Goal: Task Accomplishment & Management: Manage account settings

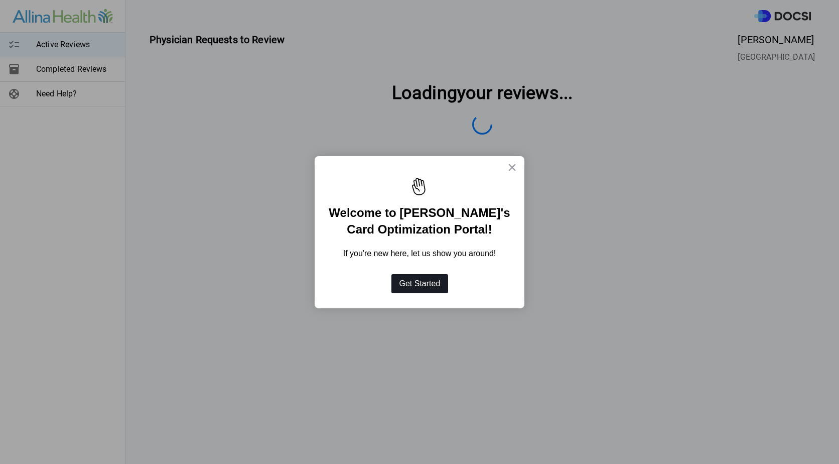
click at [428, 286] on button "Get Started" at bounding box center [419, 283] width 57 height 19
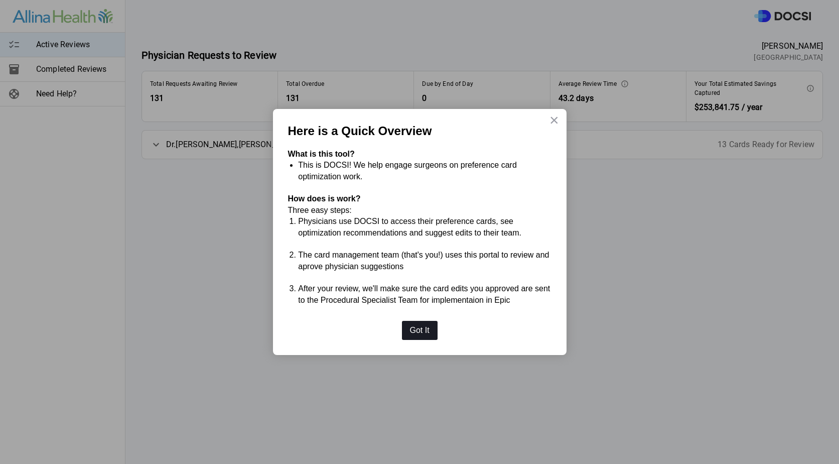
click at [417, 332] on button "Got It" at bounding box center [420, 330] width 36 height 19
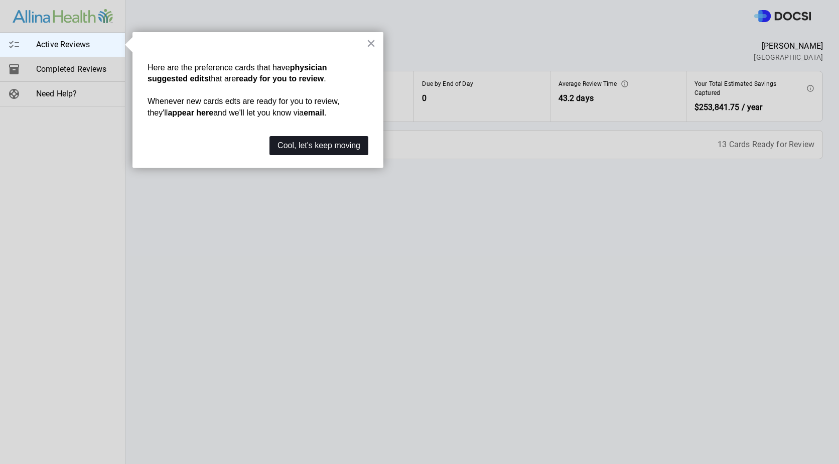
click at [290, 149] on button "Cool, let's keep moving" at bounding box center [318, 145] width 99 height 19
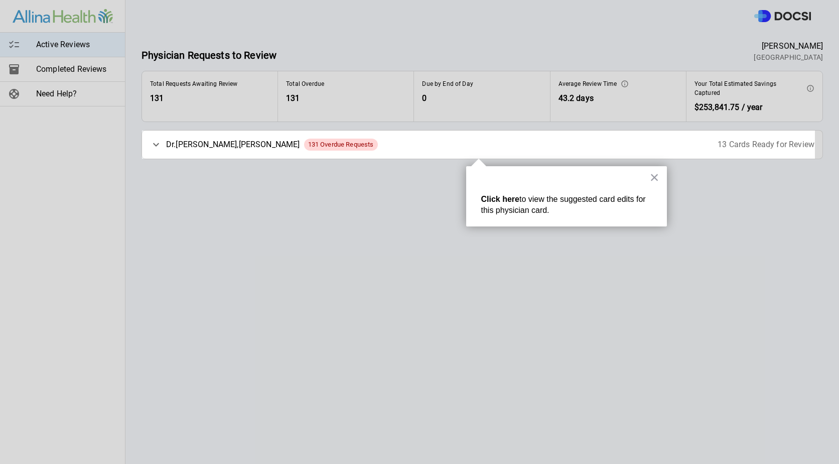
click at [325, 148] on div "[PERSON_NAME] 131 Overdue Requests 13 Cards Ready for Review" at bounding box center [482, 144] width 681 height 28
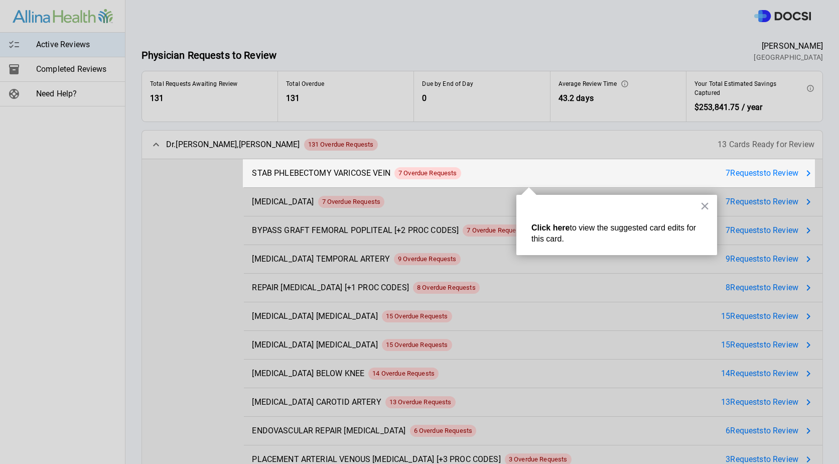
click at [143, 142] on div at bounding box center [121, 232] width 243 height 464
click at [154, 144] on div at bounding box center [121, 232] width 243 height 464
click at [157, 144] on div at bounding box center [121, 232] width 243 height 464
click at [689, 141] on div at bounding box center [529, 79] width 572 height 159
click at [710, 203] on div "× Click here to view the suggested card edits for this card." at bounding box center [616, 225] width 201 height 60
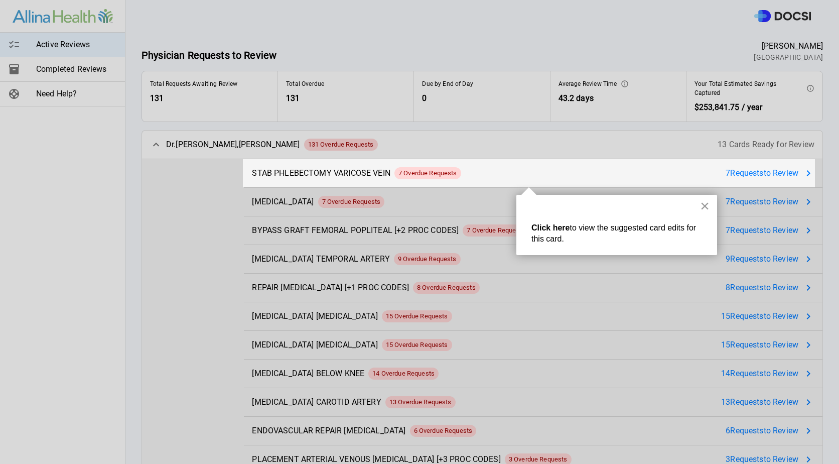
click at [708, 204] on button "×" at bounding box center [705, 206] width 10 height 16
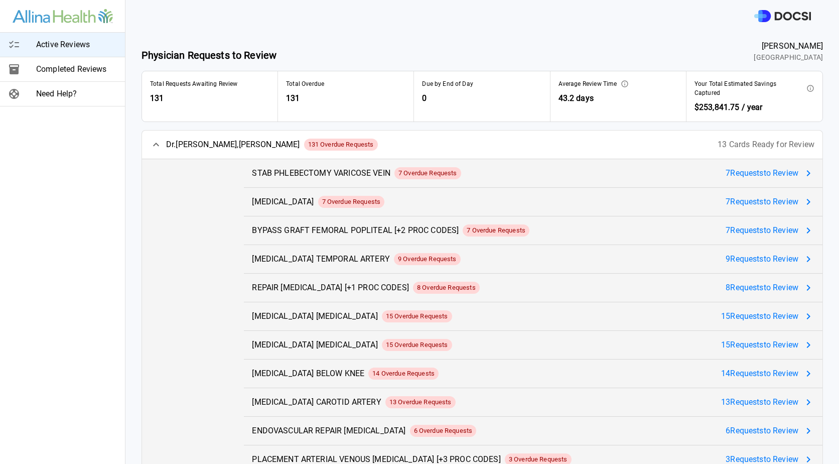
click at [158, 144] on icon at bounding box center [156, 145] width 12 height 12
